Goal: Find specific page/section: Find specific page/section

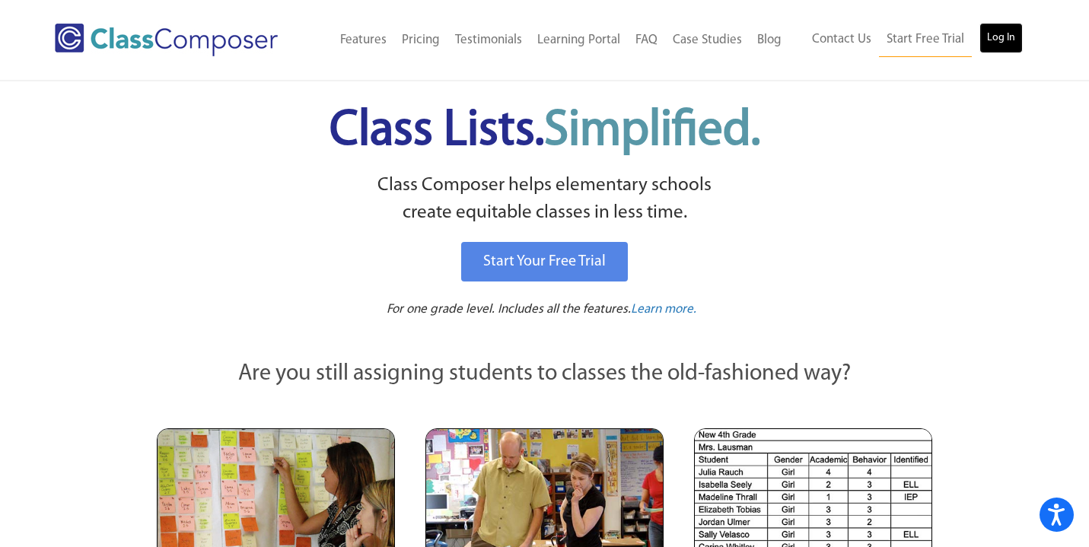
click at [999, 45] on link "Log In" at bounding box center [1000, 38] width 43 height 30
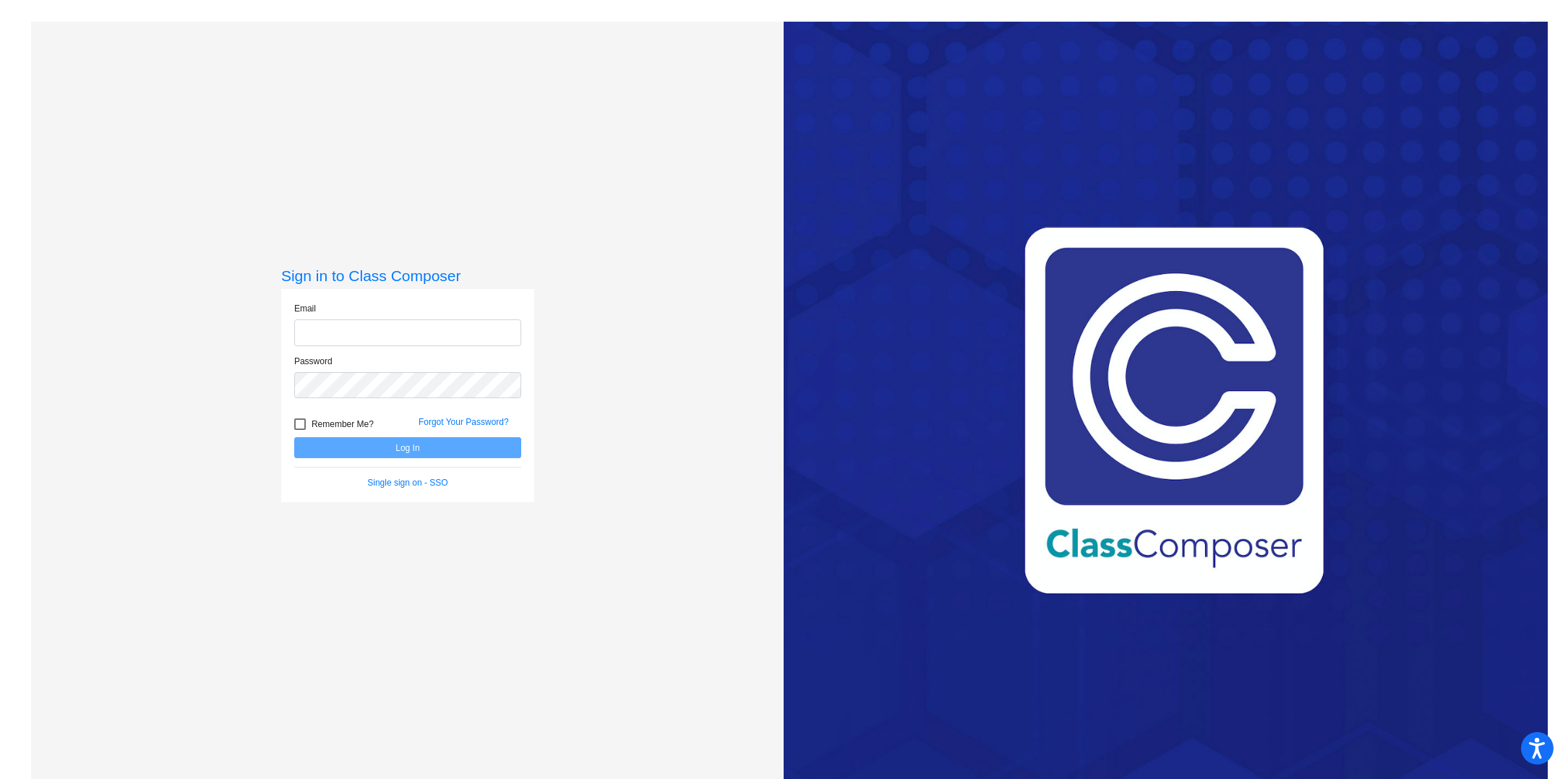
type input "[EMAIL_ADDRESS][DOMAIN_NAME]"
click at [406, 437] on button "Log In" at bounding box center [407, 447] width 227 height 21
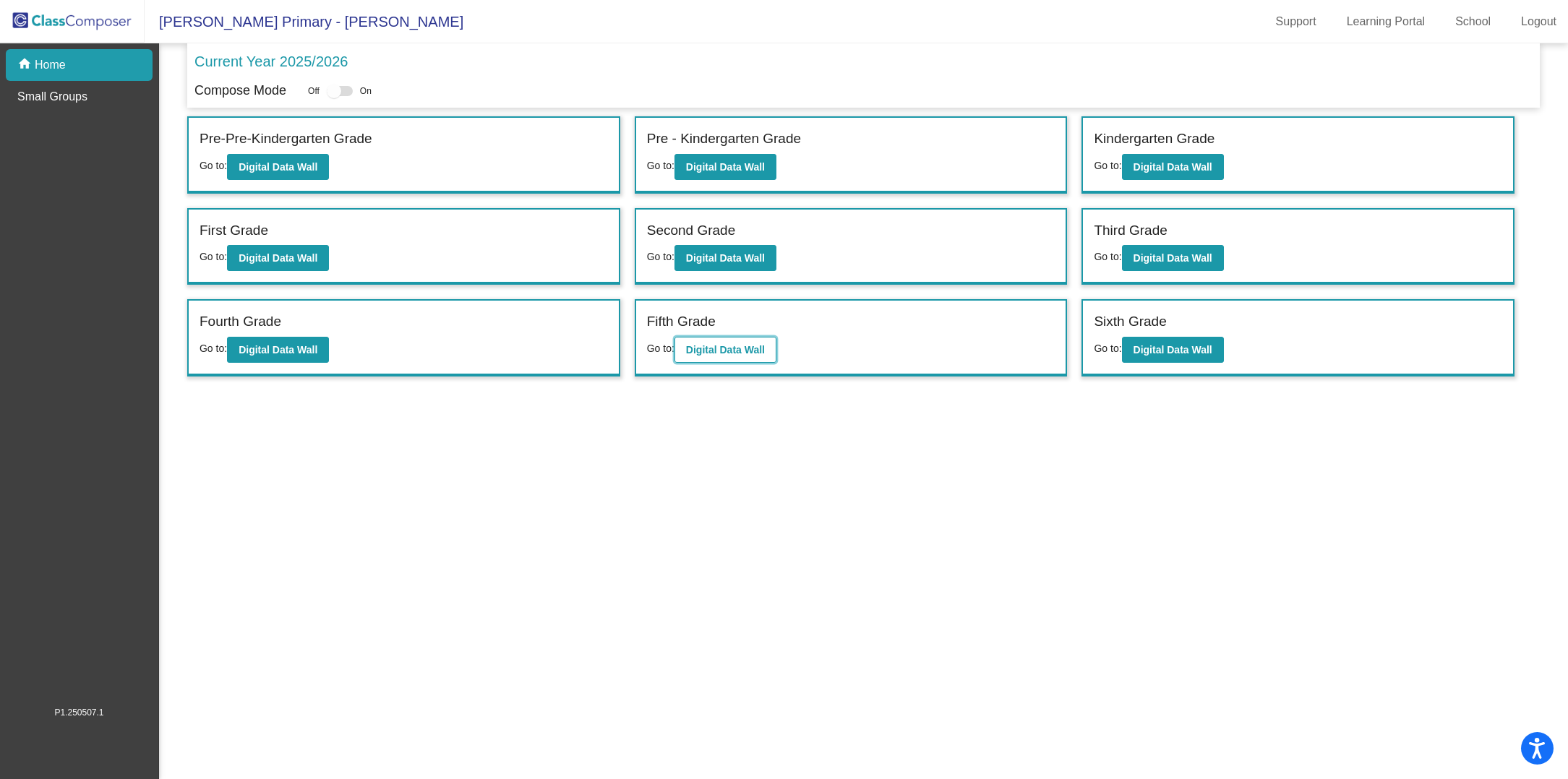
click at [726, 347] on b "Digital Data Wall" at bounding box center [725, 350] width 79 height 11
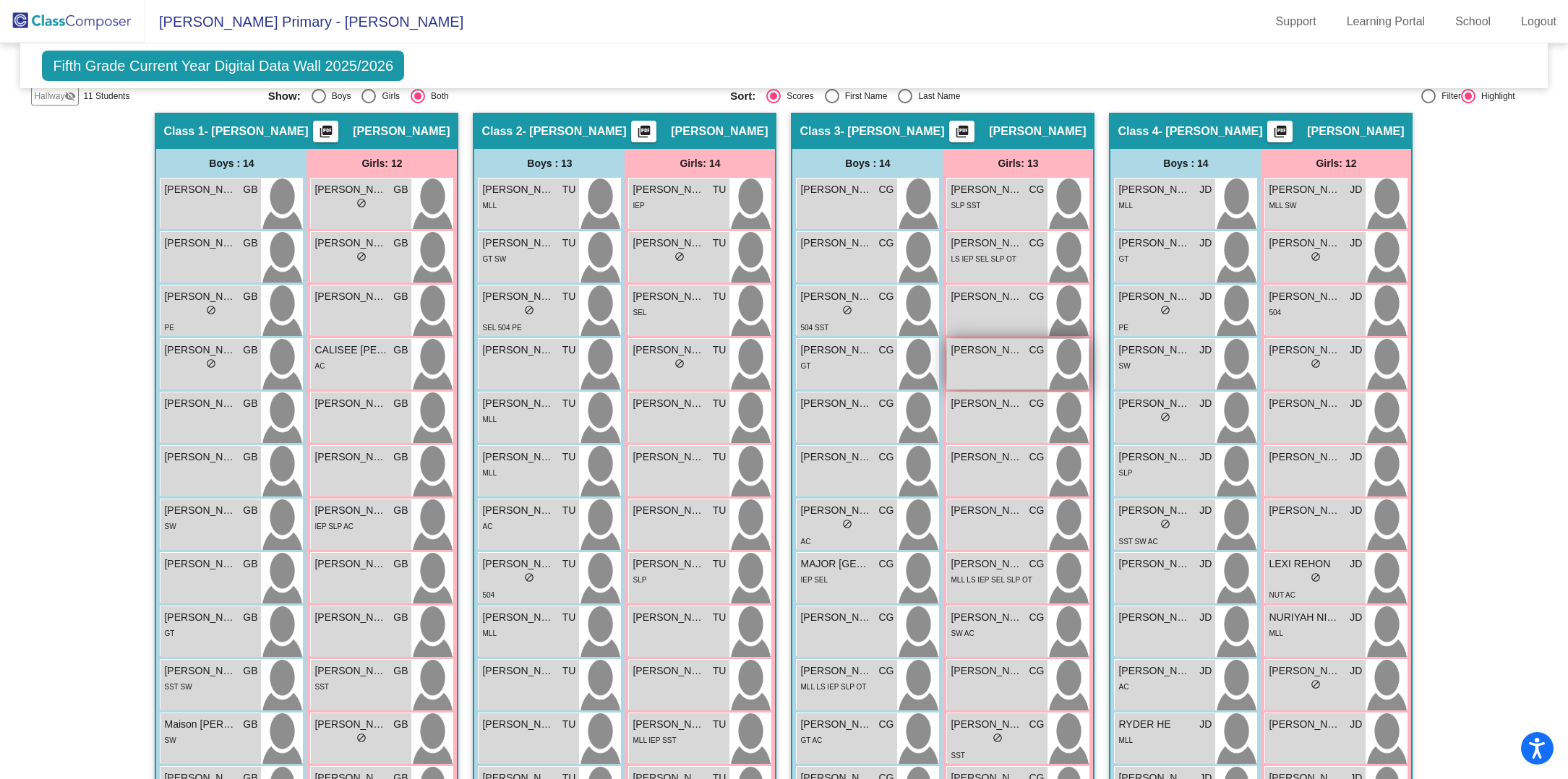
scroll to position [301, 0]
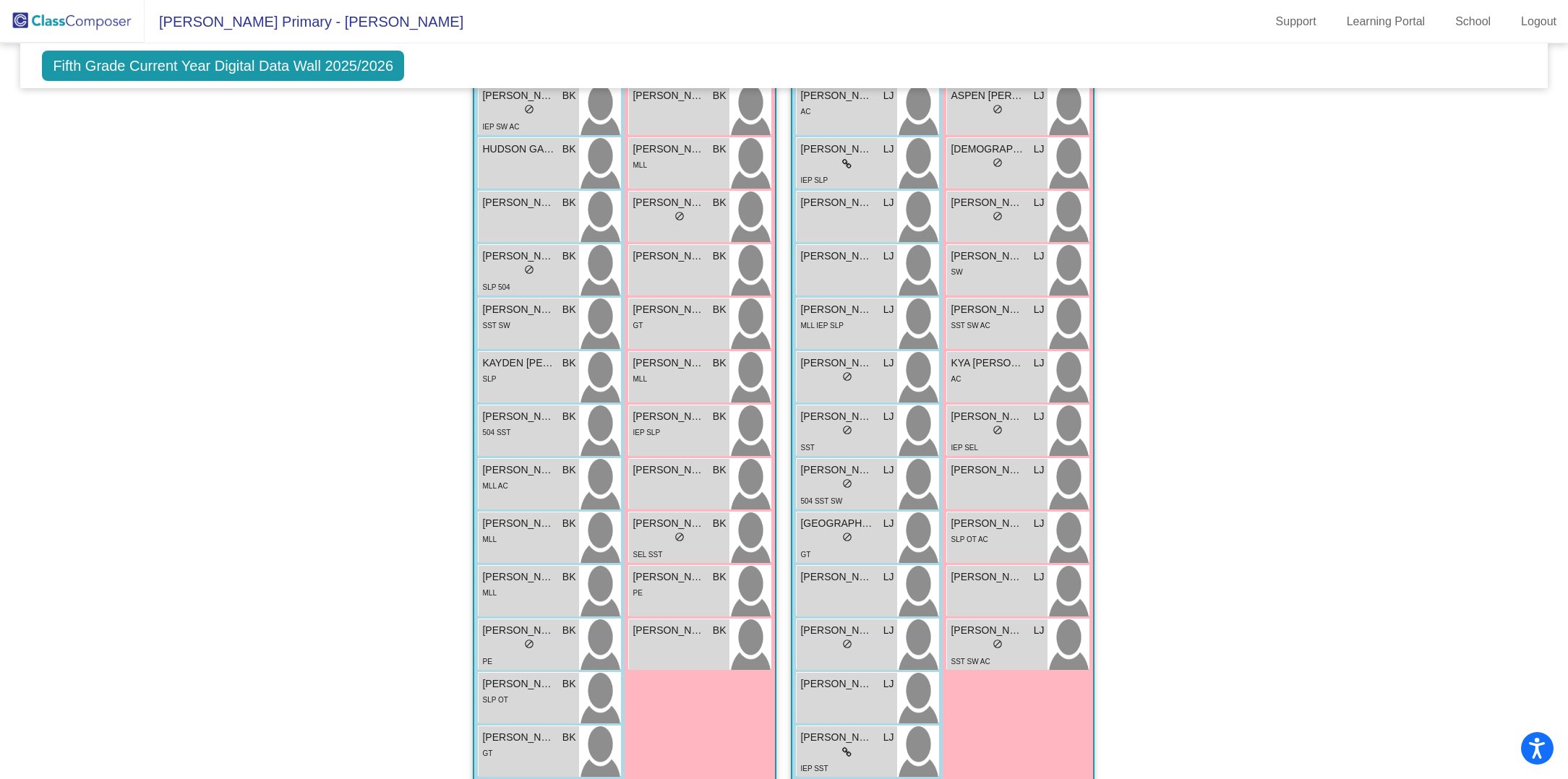
scroll to position [1305, 0]
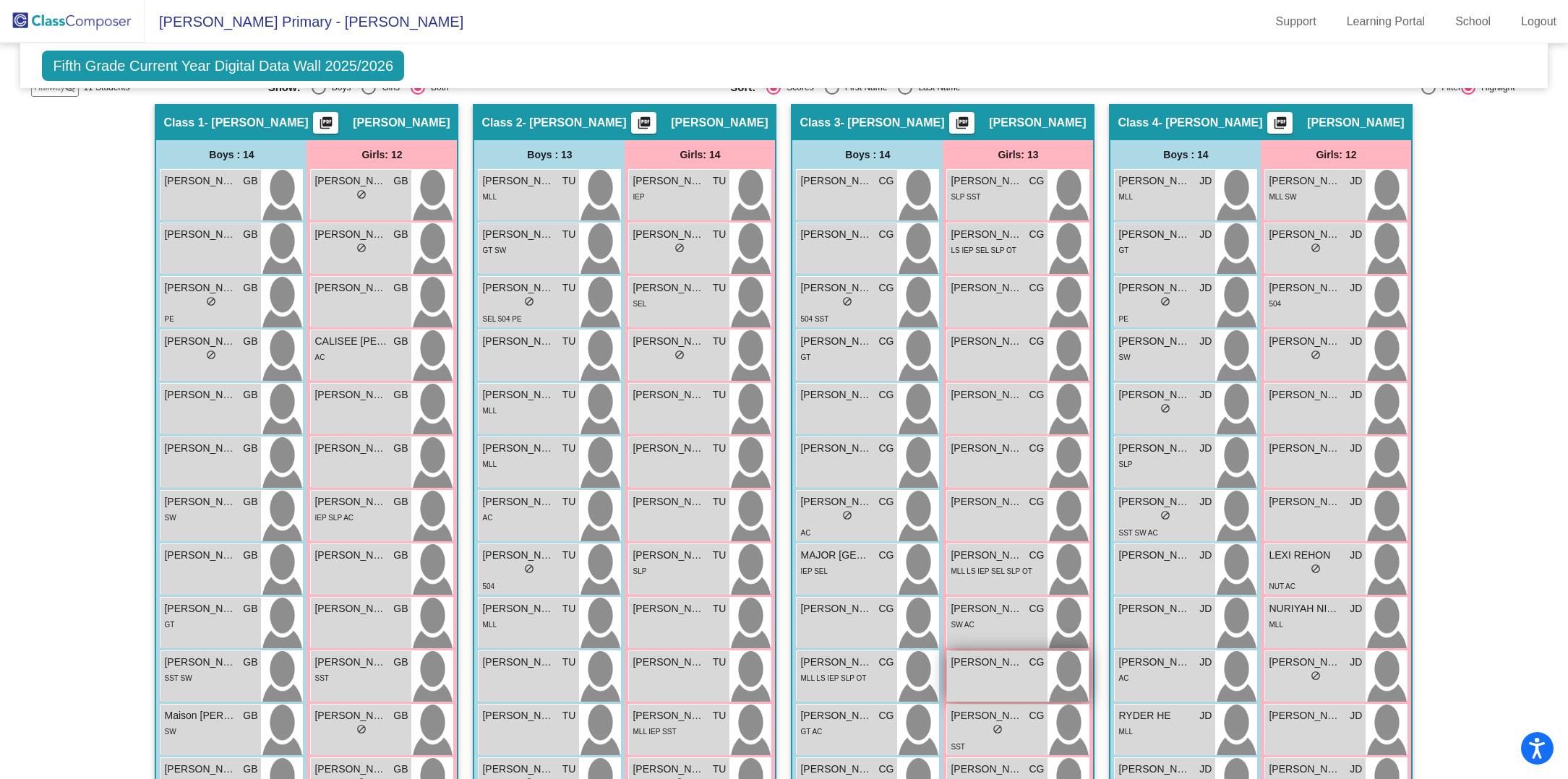
scroll to position [340, 0]
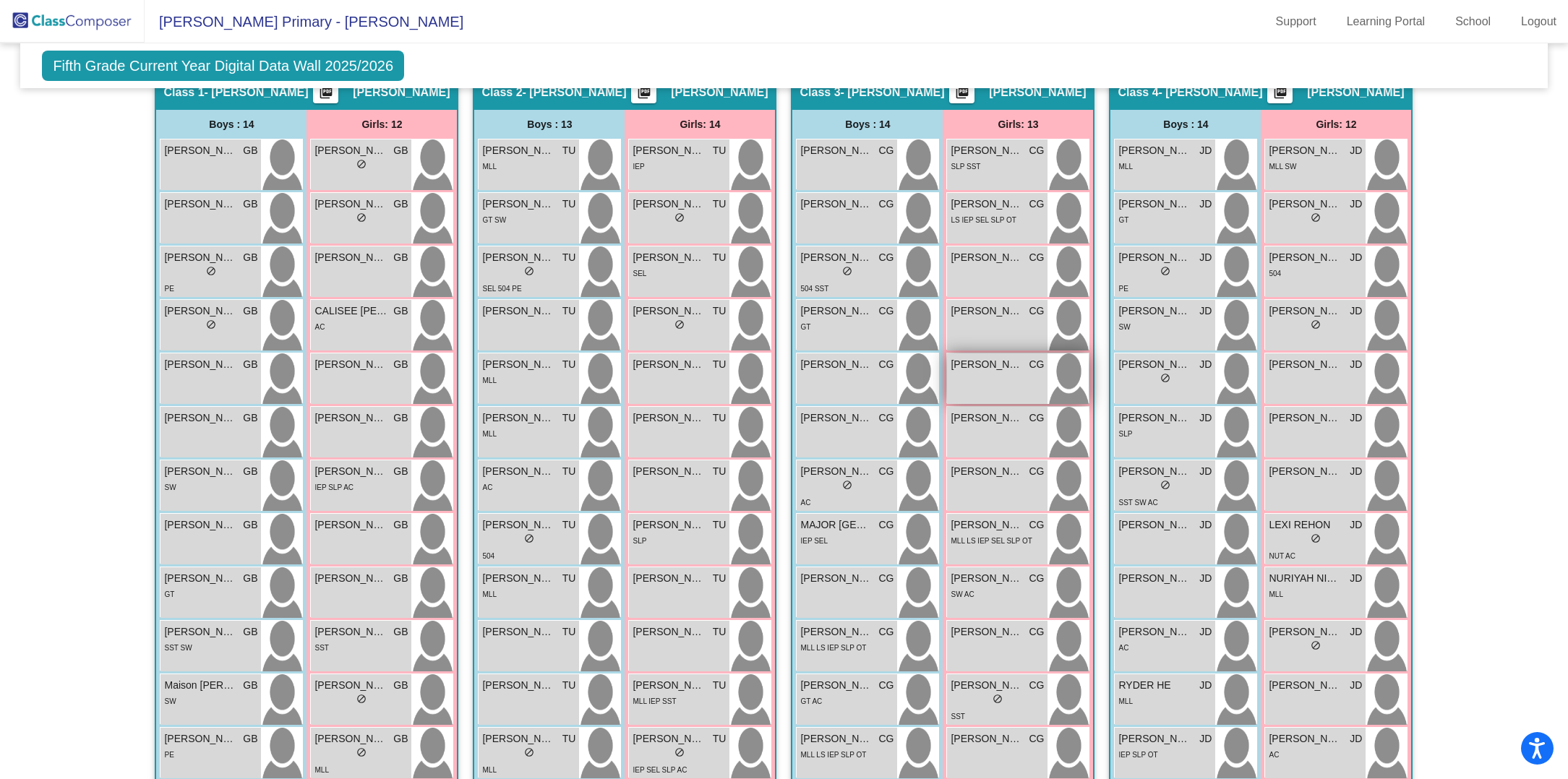
click at [996, 372] on div "EMALYNN BRINER CG lock do_not_disturb_alt" at bounding box center [997, 378] width 101 height 50
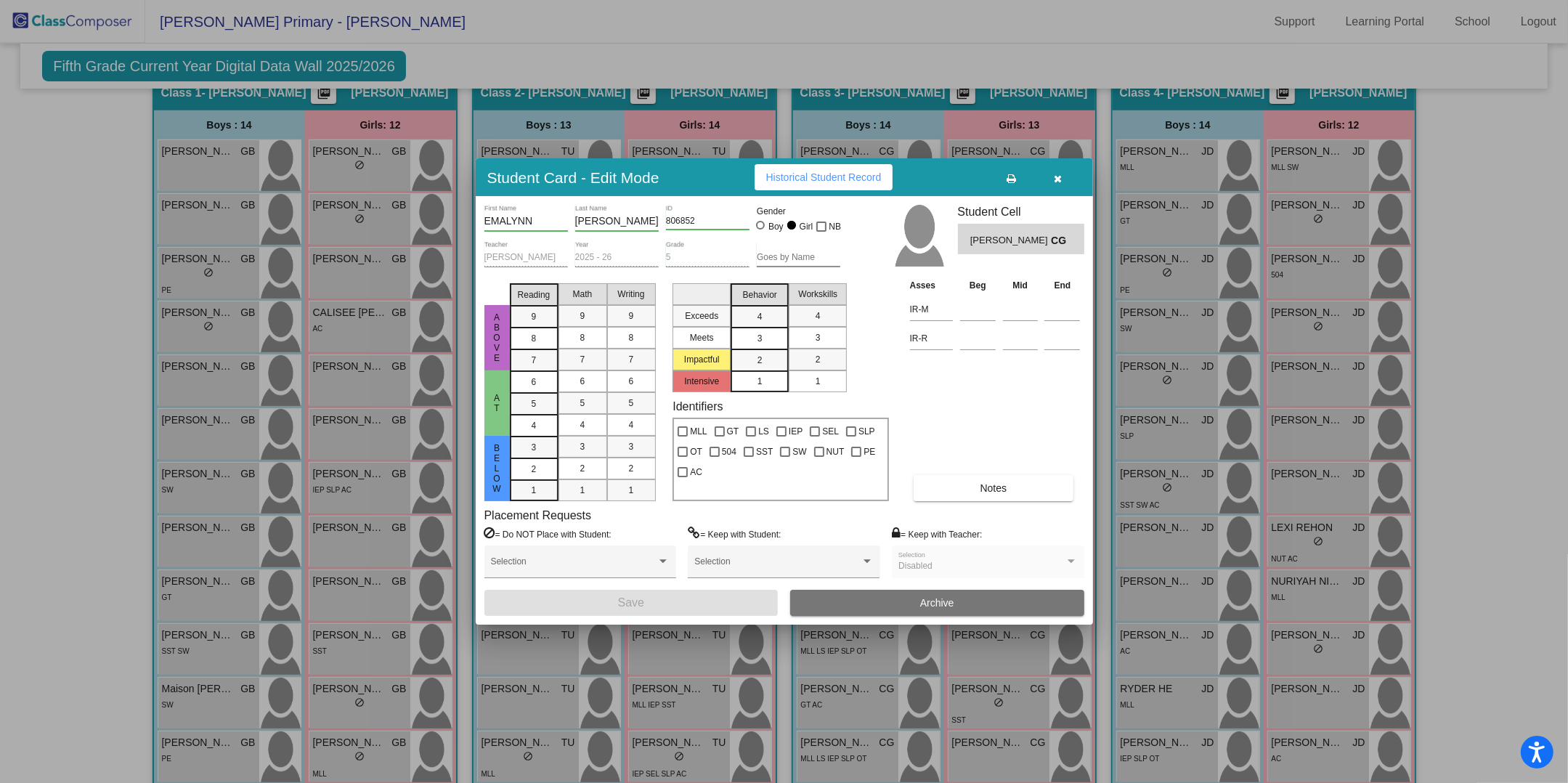
click at [1056, 183] on icon "button" at bounding box center [1057, 179] width 8 height 11
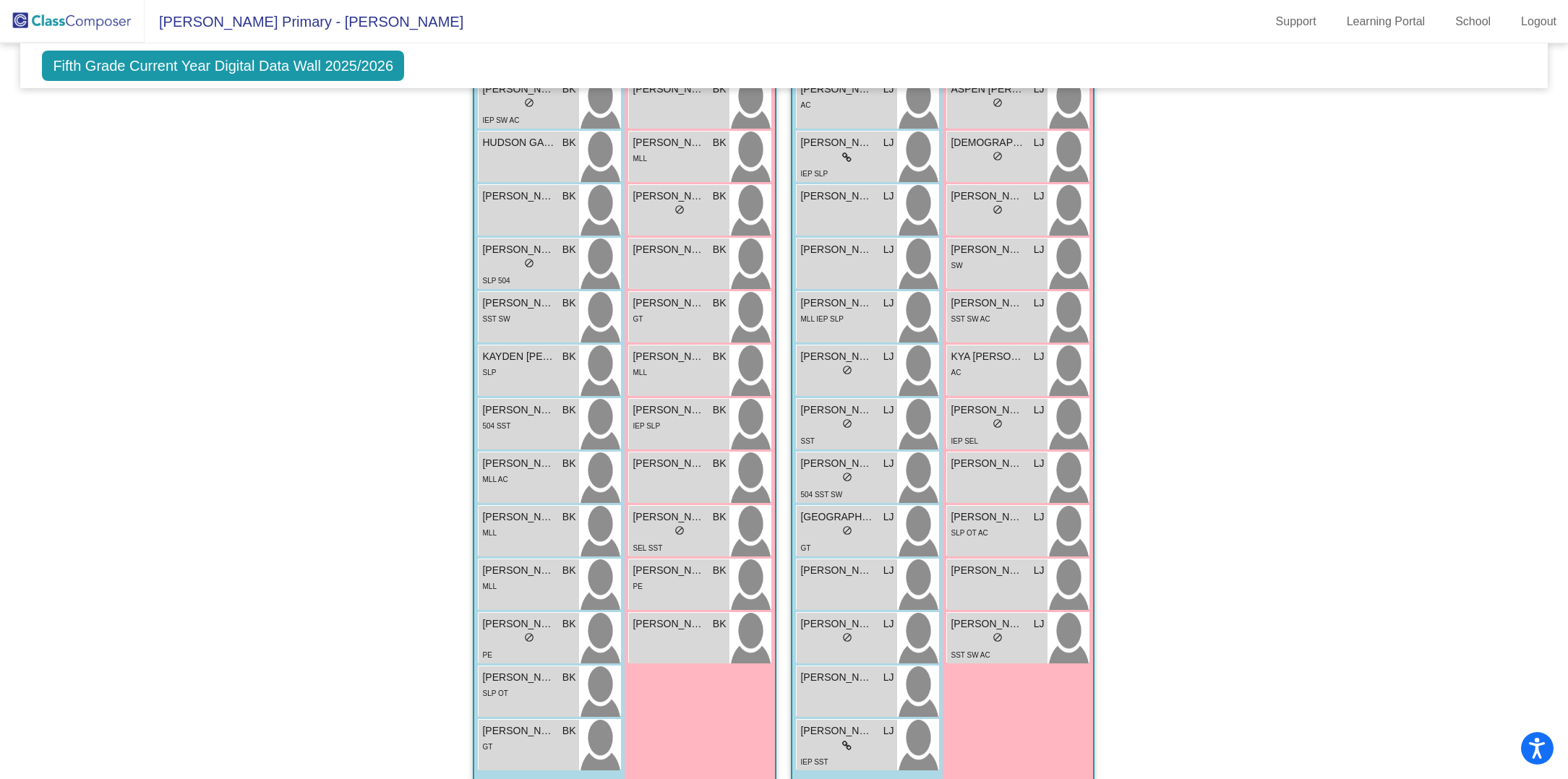
scroll to position [1305, 0]
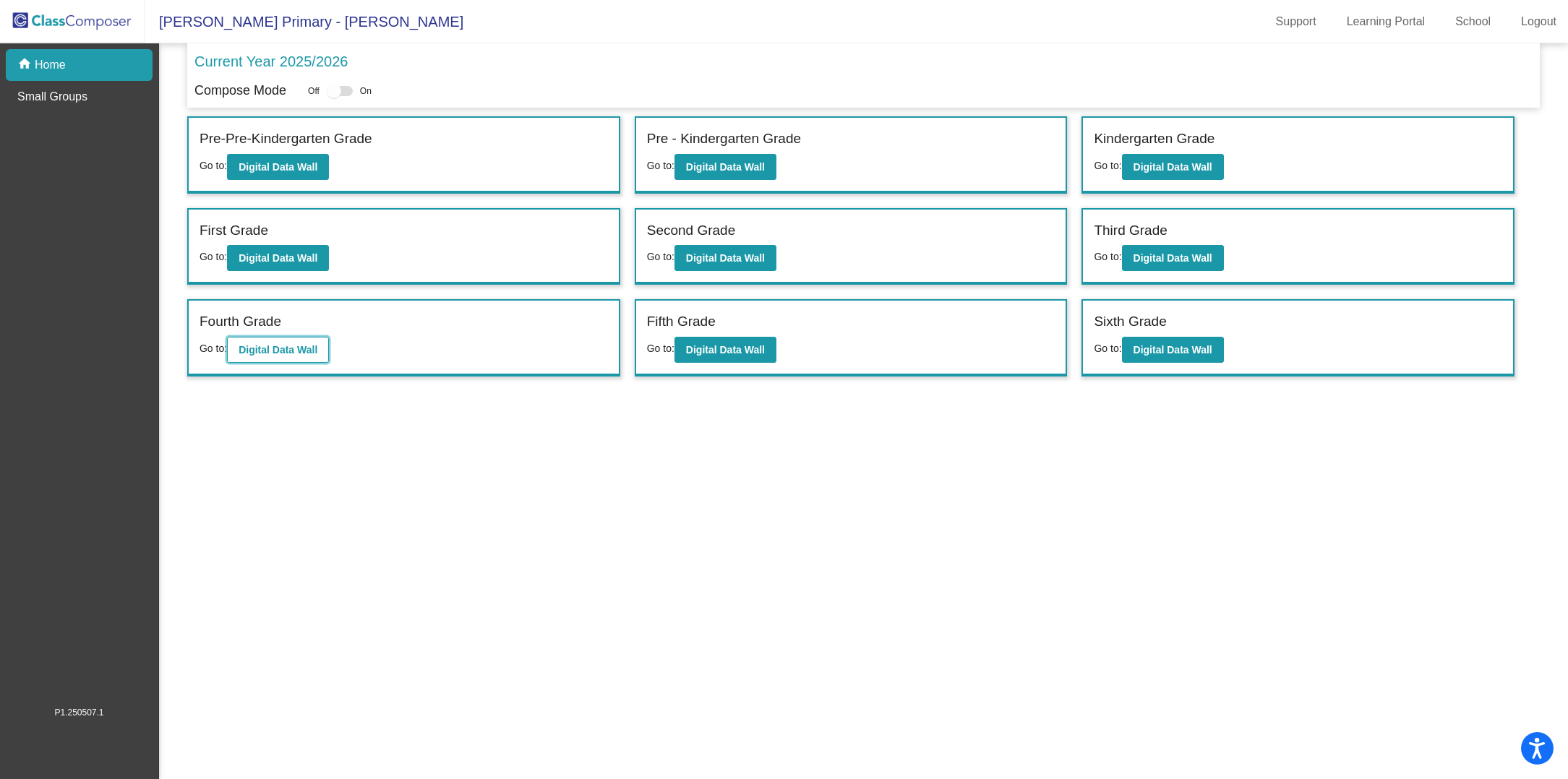
click at [304, 347] on b "Digital Data Wall" at bounding box center [277, 350] width 79 height 11
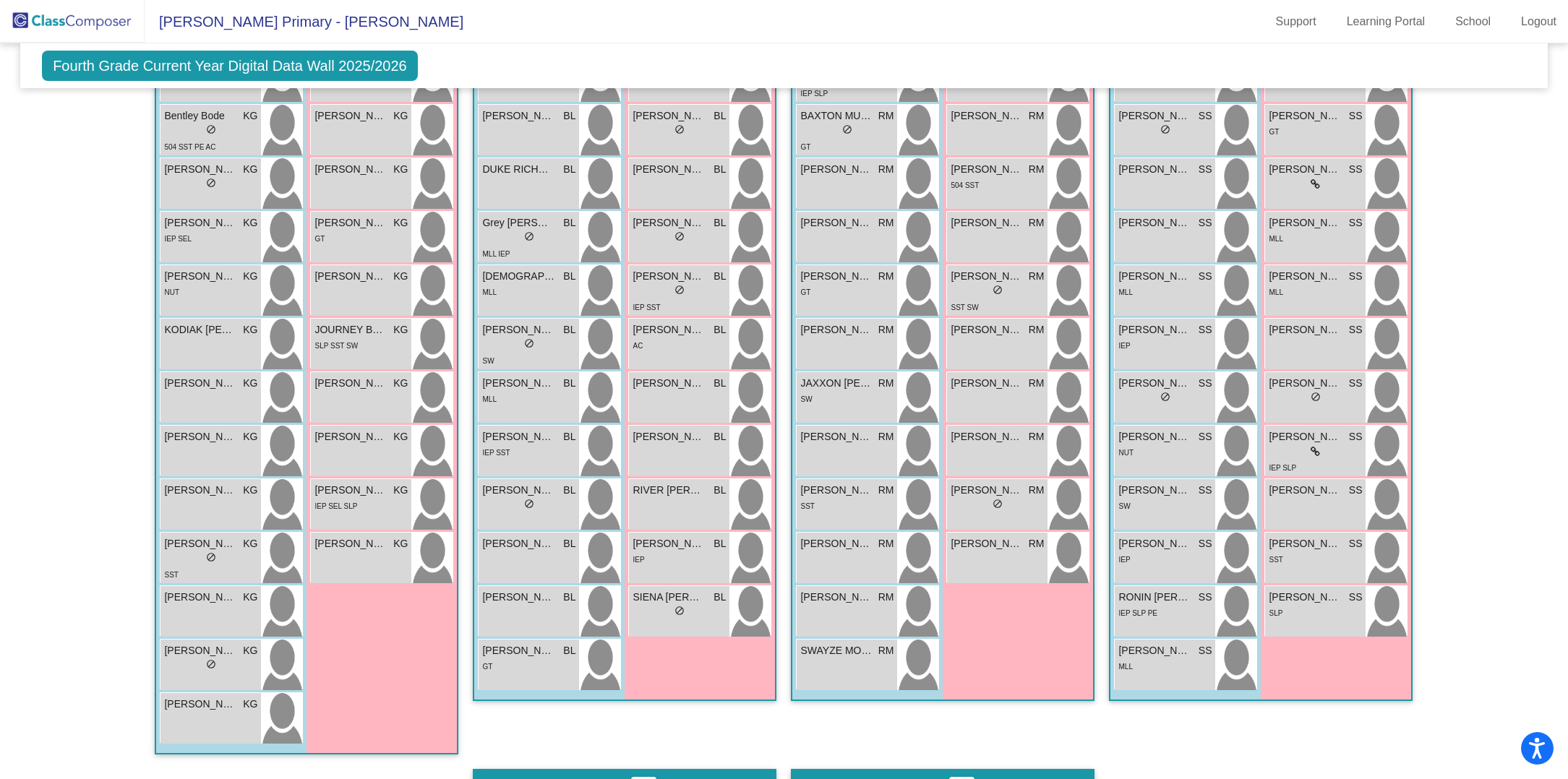
scroll to position [537, 0]
click at [1453, 365] on div "Hallway - Hallway Class picture_as_pdf Add Student First Name Last Name Student…" at bounding box center [784, 741] width 1504 height 1728
